Goal: Transaction & Acquisition: Obtain resource

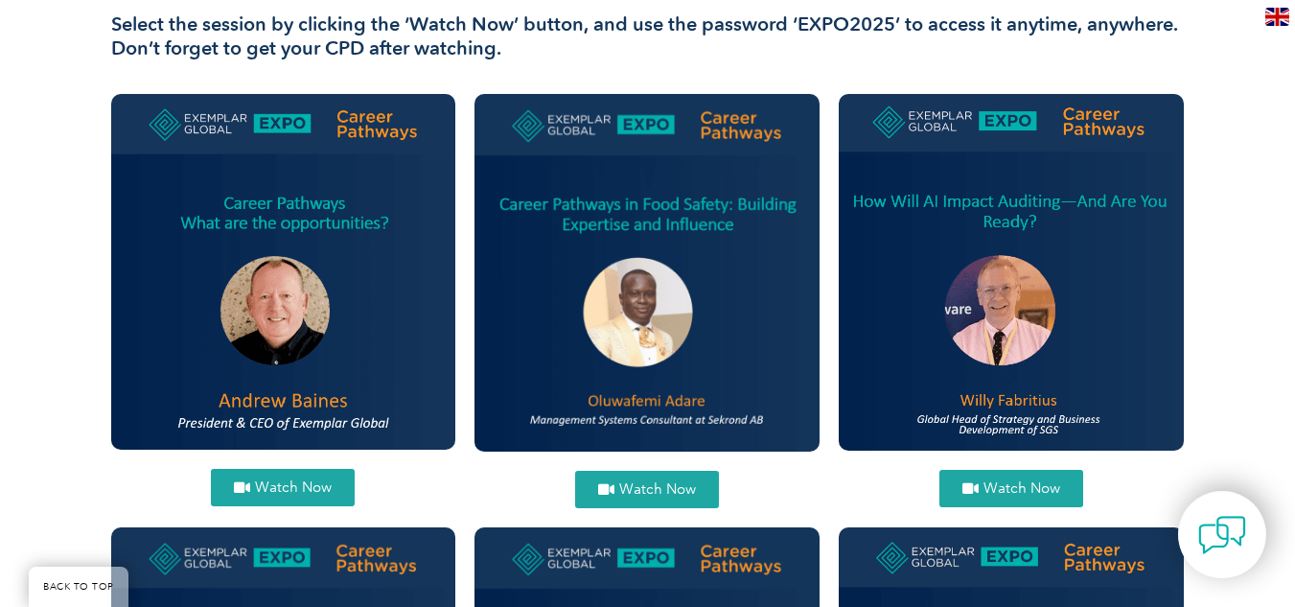
scroll to position [658, 0]
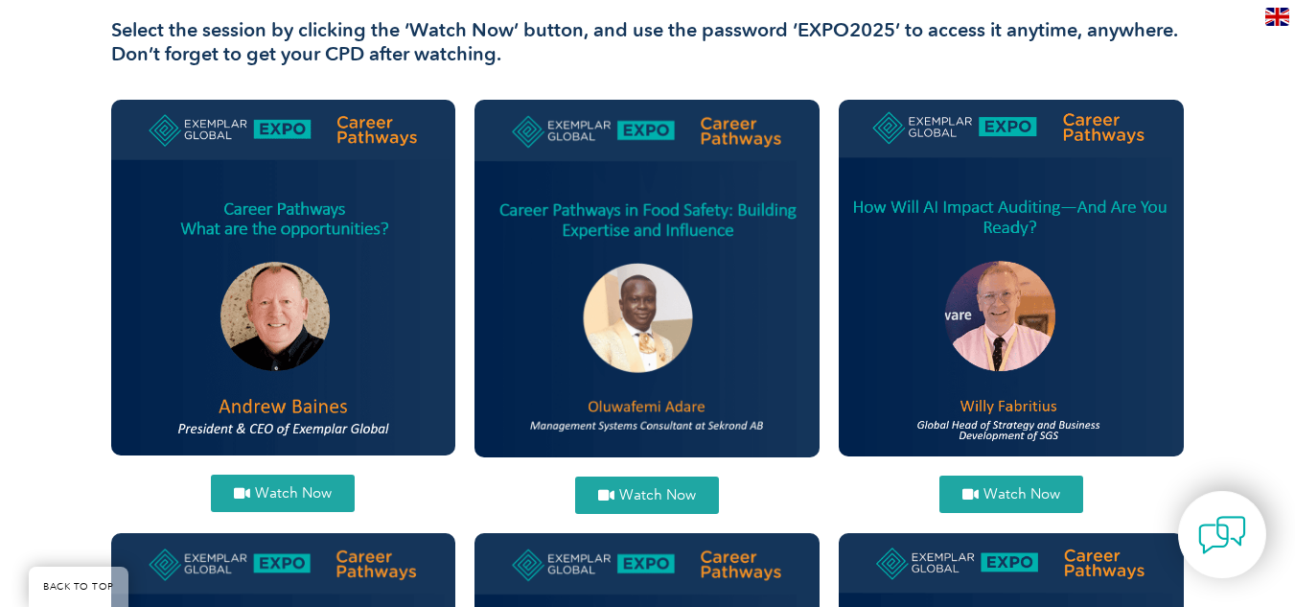
click at [652, 484] on link "Watch Now" at bounding box center [647, 494] width 144 height 37
click at [1038, 502] on link "Watch Now" at bounding box center [1011, 493] width 144 height 37
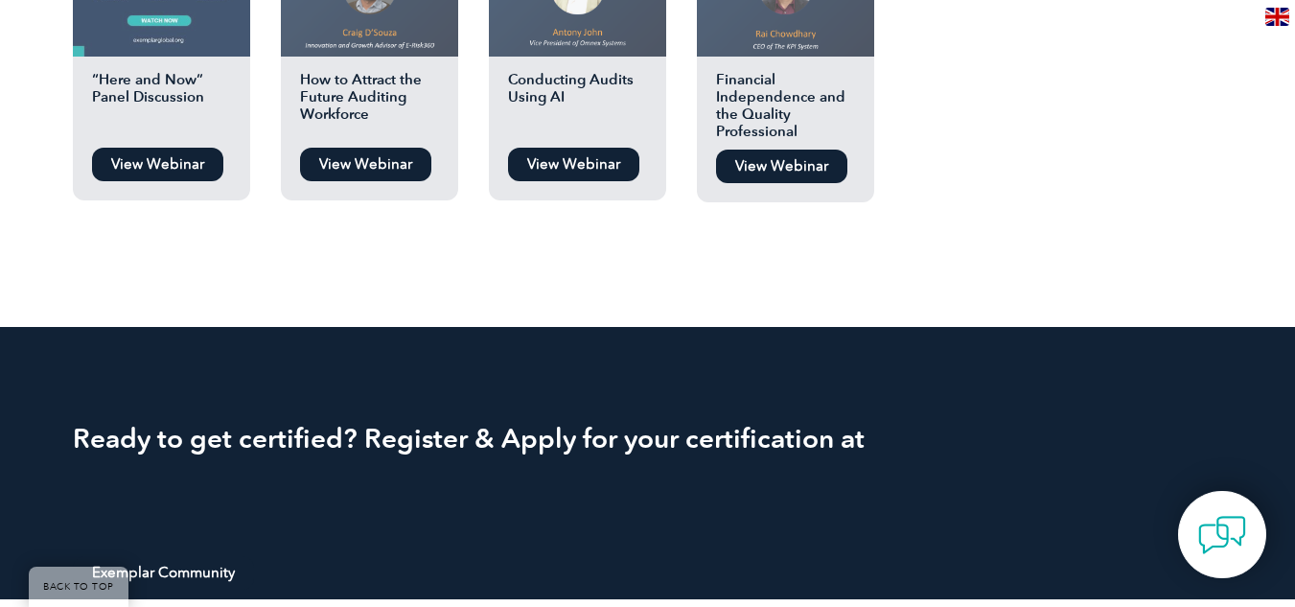
scroll to position [2283, 0]
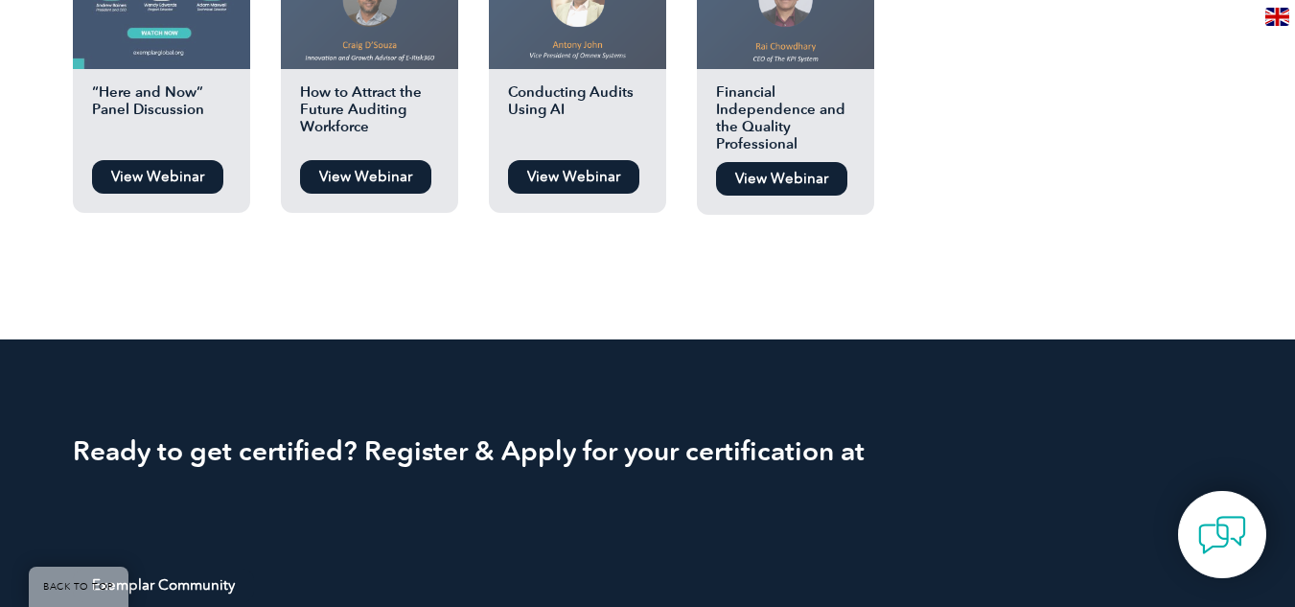
click at [774, 179] on link "View Webinar" at bounding box center [781, 179] width 131 height 34
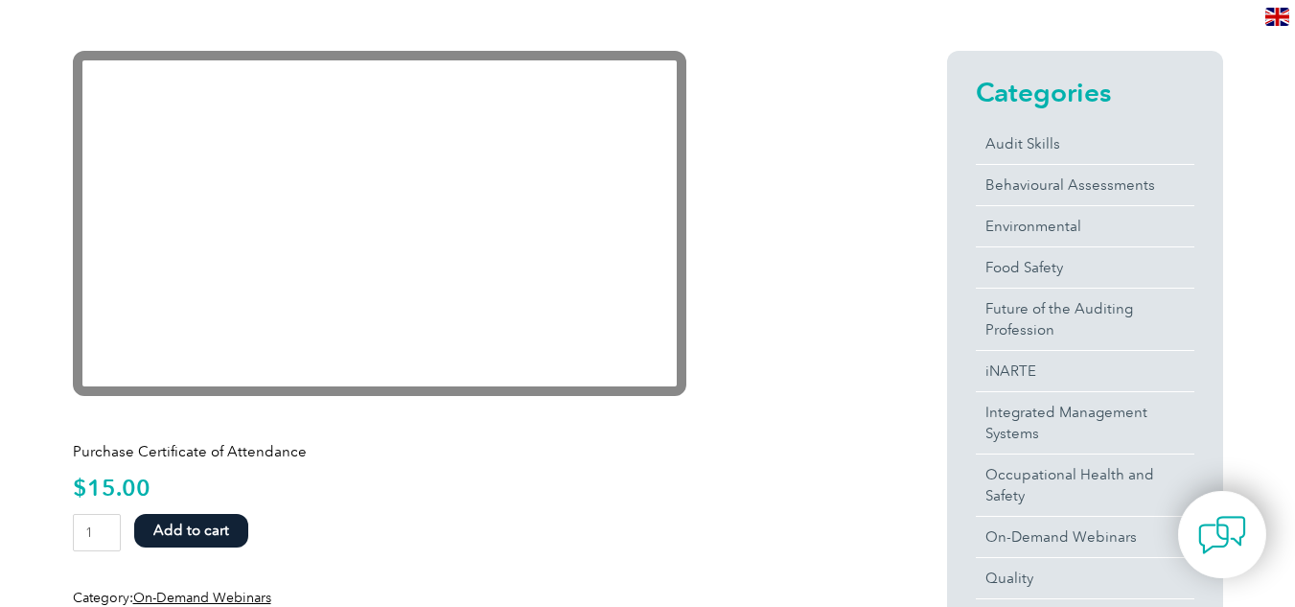
scroll to position [528, 0]
